Goal: Information Seeking & Learning: Learn about a topic

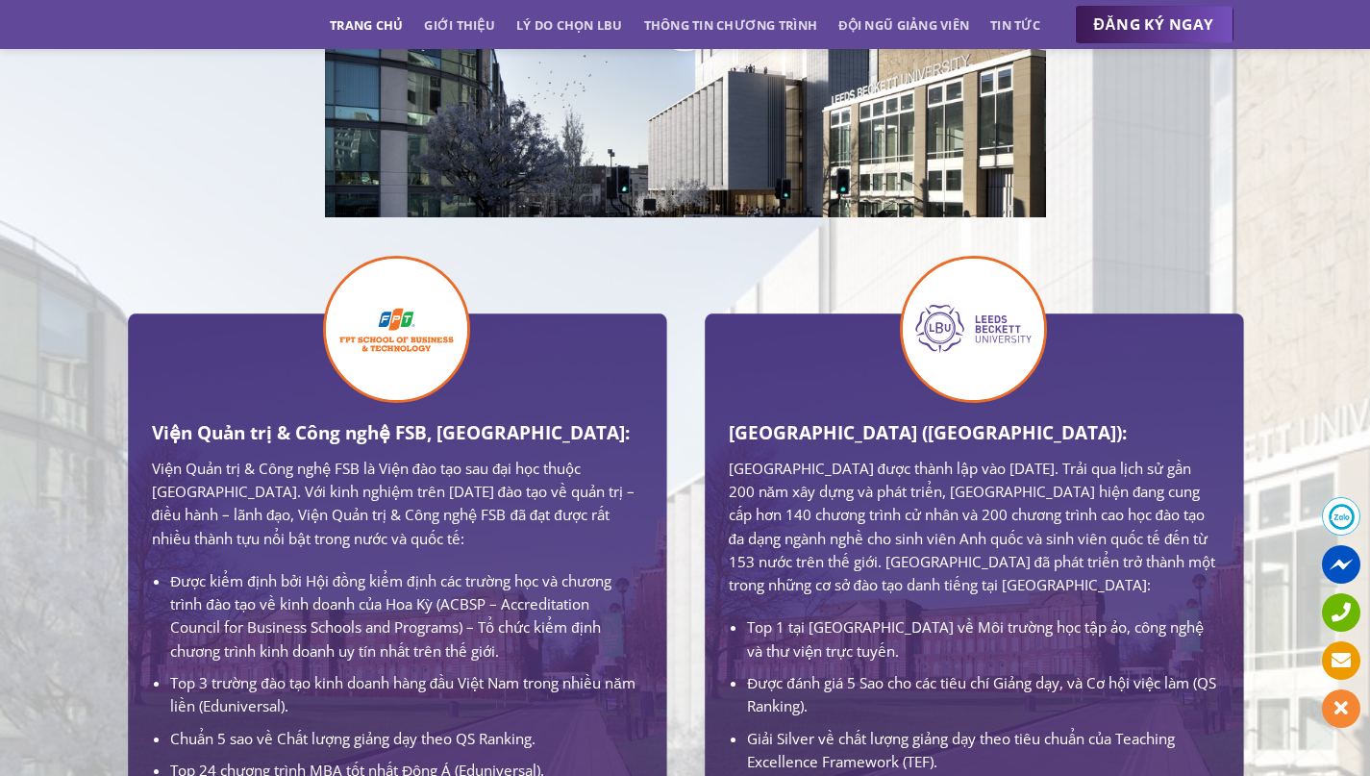
scroll to position [1111, 0]
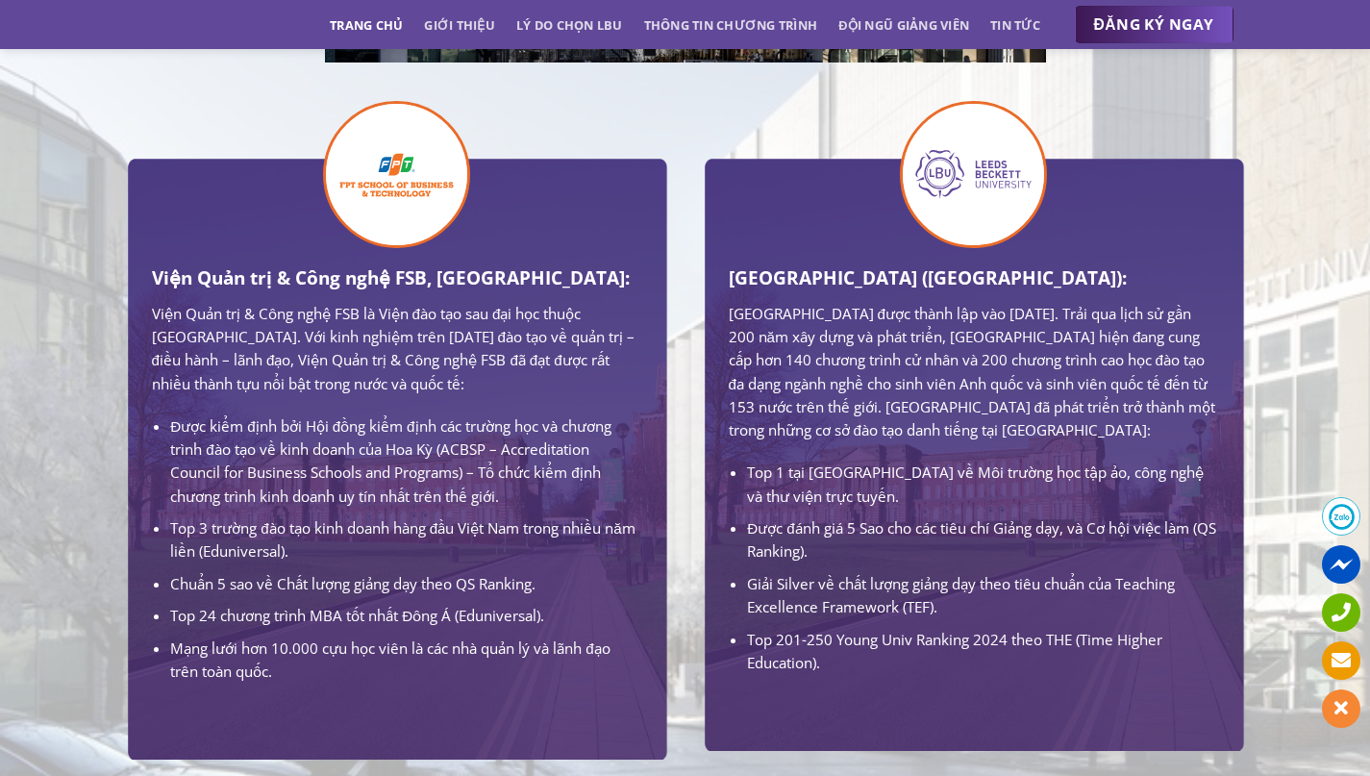
click at [907, 592] on ul "Top 1 tại [GEOGRAPHIC_DATA] về Môi trường học tập ảo, công nghệ và thư viện trự…" at bounding box center [974, 567] width 490 height 213
click at [902, 664] on li "Top 201-250 Young Univ Ranking 2024 theo THE (Time Higher Education)." at bounding box center [982, 651] width 471 height 47
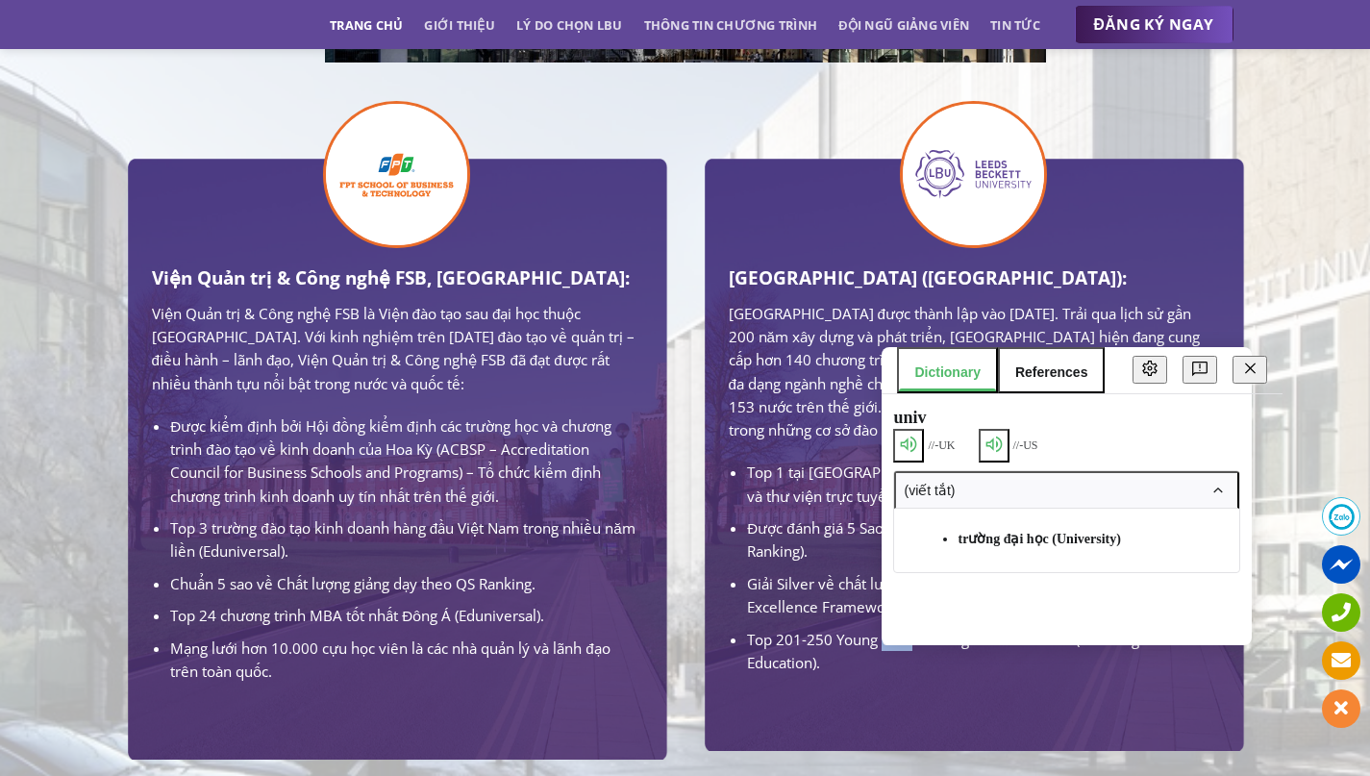
click at [902, 664] on li "Top 201-250 Young Univ Ranking 2024 theo THE (Time Higher Education)." at bounding box center [982, 651] width 471 height 47
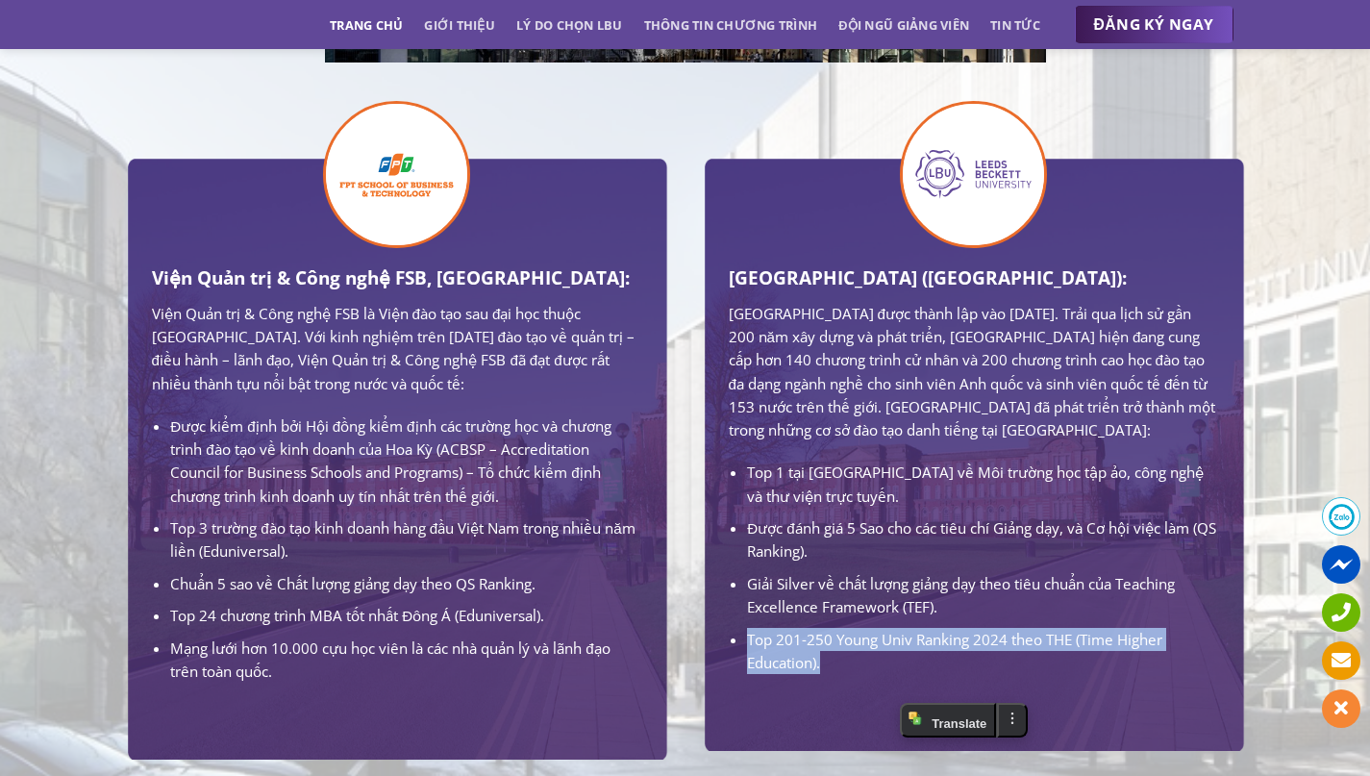
click at [881, 499] on li "Top 1 tại [GEOGRAPHIC_DATA] về Môi trường học tập ảo, công nghệ và thư viện trự…" at bounding box center [982, 484] width 471 height 47
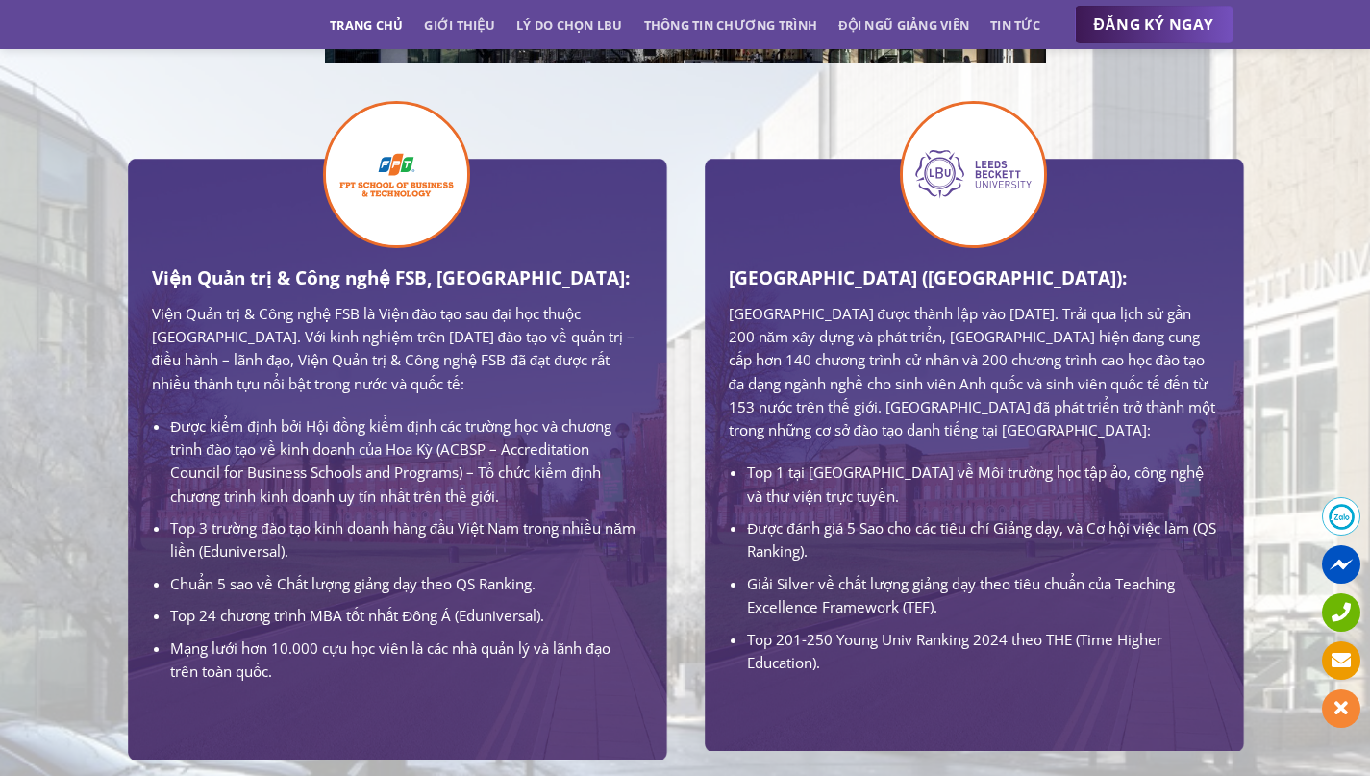
click at [916, 470] on div "[GEOGRAPHIC_DATA] ([GEOGRAPHIC_DATA]): [GEOGRAPHIC_DATA] được thành lập vào [DA…" at bounding box center [974, 468] width 490 height 411
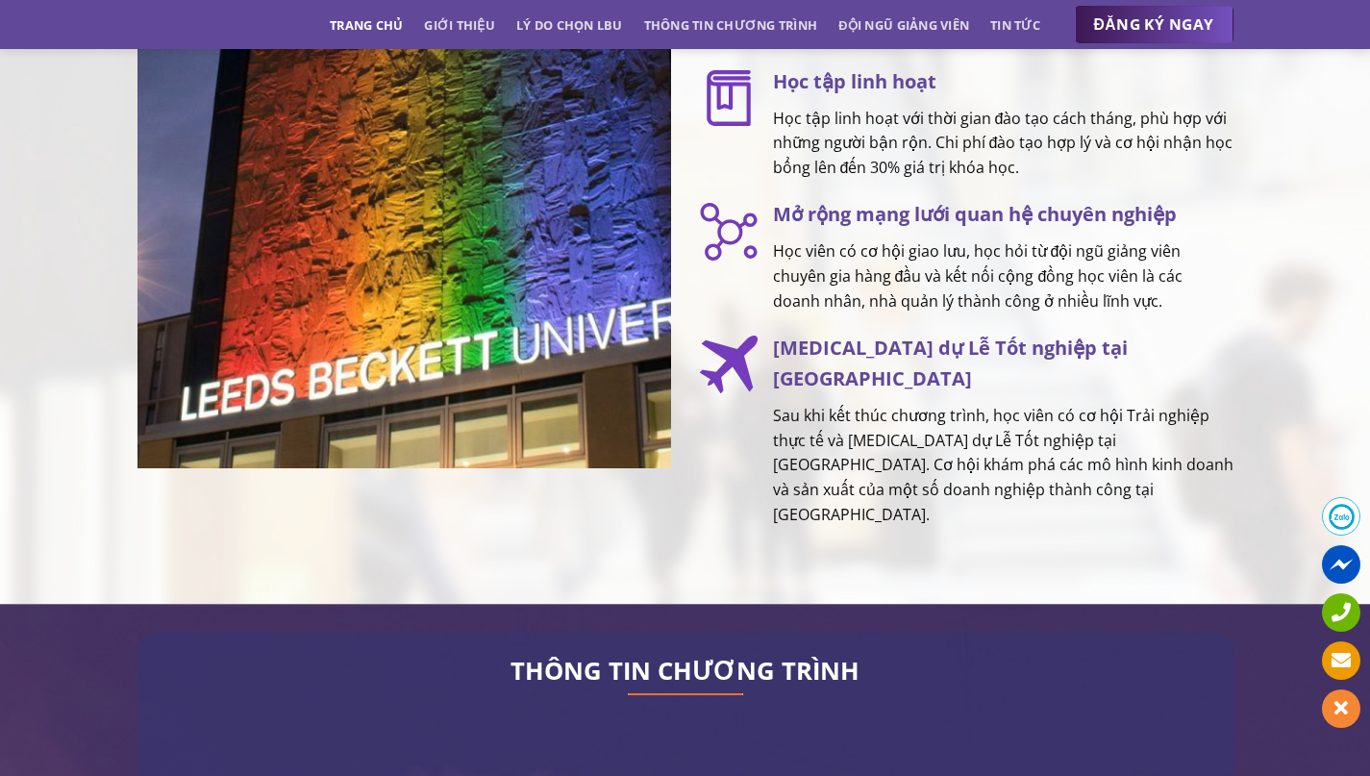
scroll to position [3031, 0]
